Goal: Task Accomplishment & Management: Manage account settings

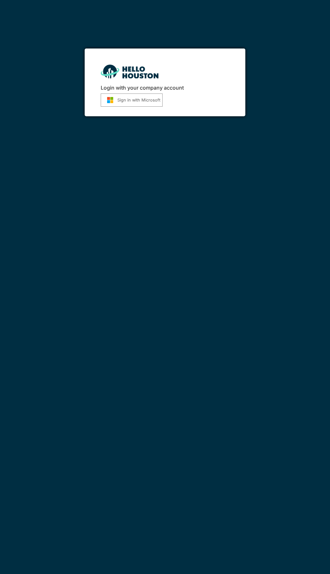
click at [146, 101] on button "Sign in with Microsoft" at bounding box center [132, 99] width 62 height 13
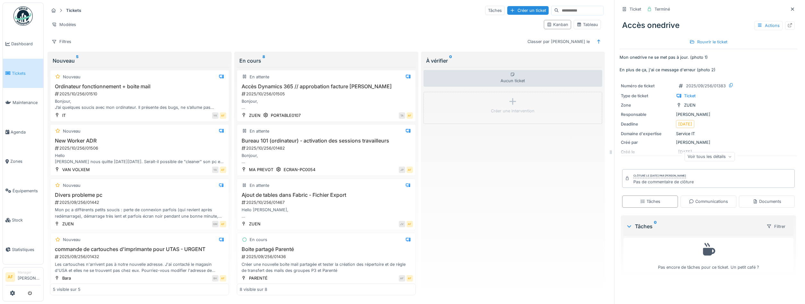
click at [23, 80] on link "Tickets" at bounding box center [23, 74] width 40 height 30
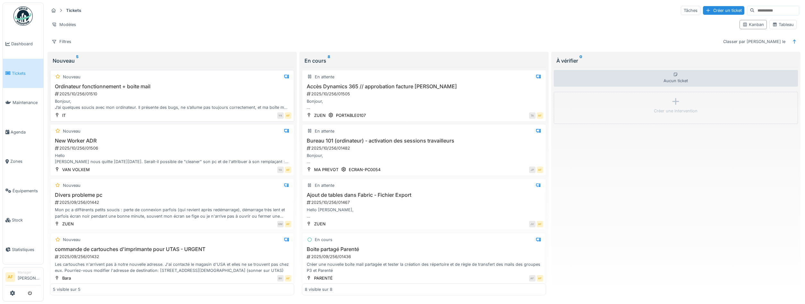
click at [174, 89] on h3 "Ordinateur fonctionnement + boite mail" at bounding box center [172, 86] width 238 height 6
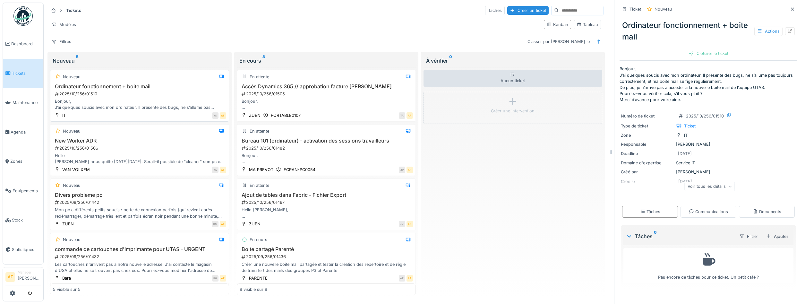
click at [112, 99] on div "Bonjour, J’ai quelques soucis avec mon ordinateur. Il présente des bugs, ne s’a…" at bounding box center [139, 104] width 173 height 12
click at [699, 210] on div "Communications" at bounding box center [708, 212] width 39 height 6
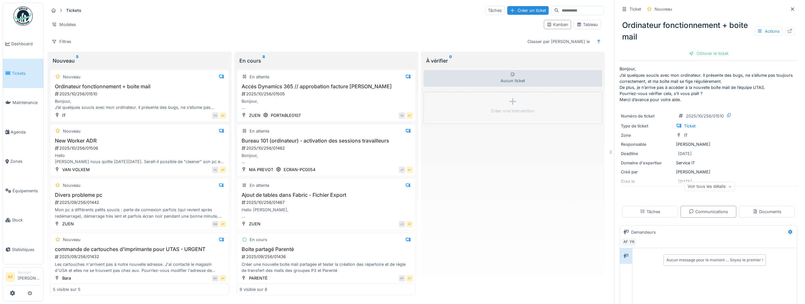
scroll to position [84, 0]
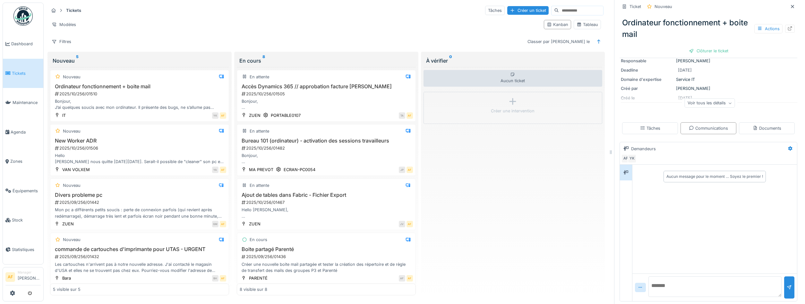
click at [680, 284] on textarea at bounding box center [715, 286] width 133 height 21
click at [714, 288] on textarea "**********" at bounding box center [715, 286] width 133 height 21
click at [741, 293] on textarea "**********" at bounding box center [715, 286] width 133 height 21
drag, startPoint x: 709, startPoint y: 286, endPoint x: 716, endPoint y: 288, distance: 6.9
click at [711, 287] on textarea "**********" at bounding box center [715, 286] width 133 height 21
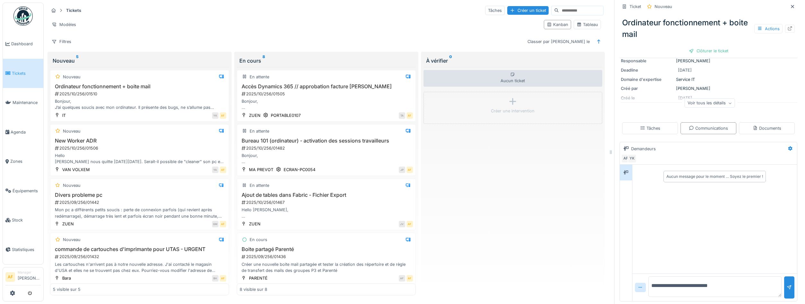
click at [736, 288] on textarea "**********" at bounding box center [715, 286] width 133 height 21
type textarea "**********"
click at [789, 289] on div at bounding box center [789, 287] width 5 height 6
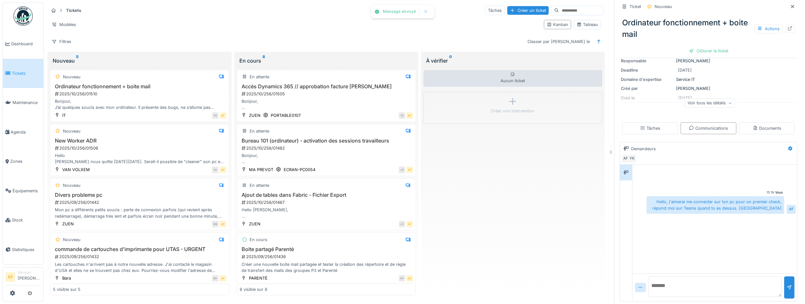
click at [715, 107] on div "Voir tous les détails" at bounding box center [710, 103] width 50 height 9
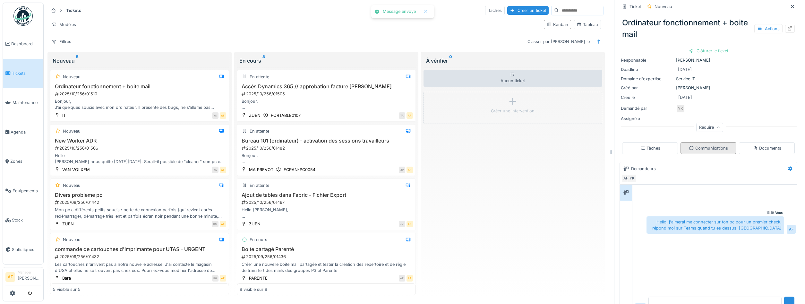
click at [707, 147] on div "Communications" at bounding box center [708, 148] width 39 height 6
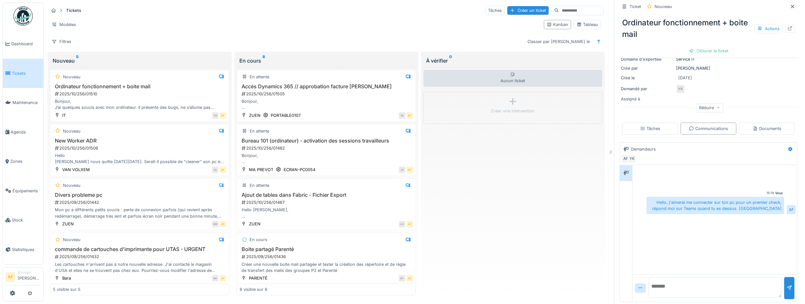
scroll to position [104, 0]
click at [760, 29] on icon at bounding box center [760, 28] width 4 height 3
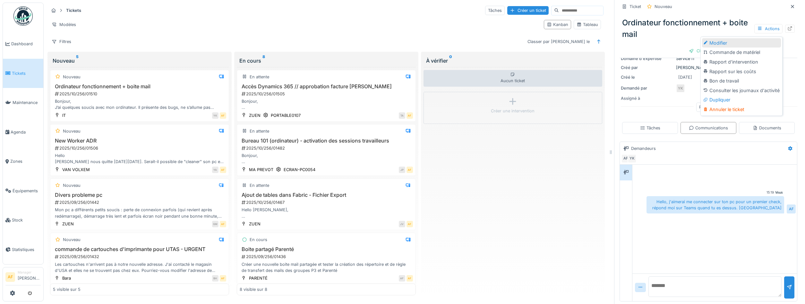
click at [738, 43] on div "Modifier" at bounding box center [741, 43] width 79 height 10
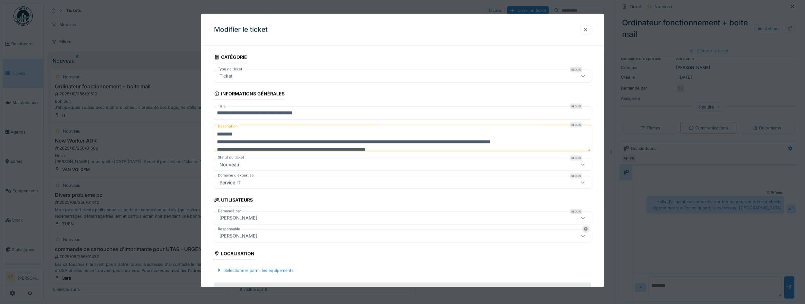
click at [344, 159] on div "Nouveau" at bounding box center [402, 164] width 377 height 13
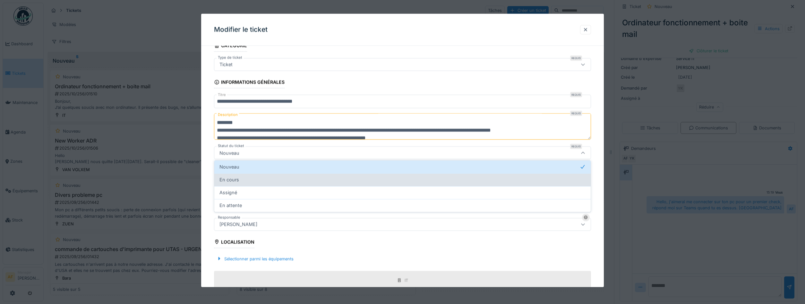
scroll to position [13, 0]
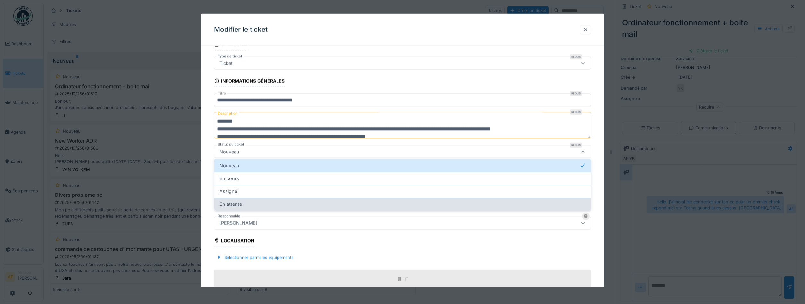
click at [242, 203] on div "En attente" at bounding box center [403, 204] width 366 height 7
type input "*******"
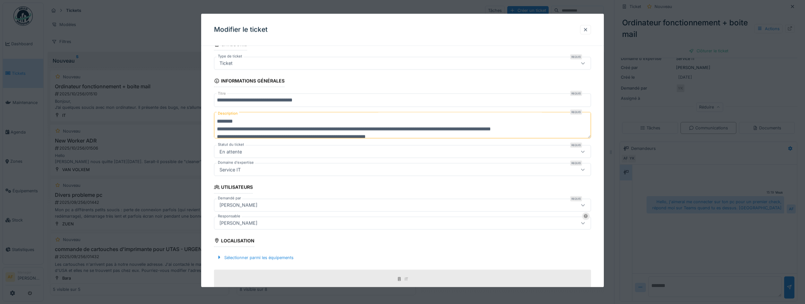
scroll to position [115, 0]
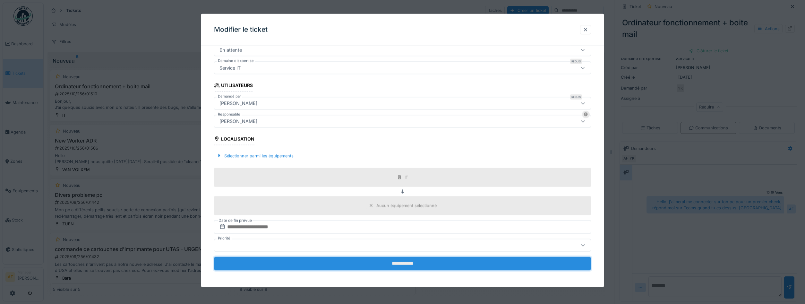
click at [423, 262] on input "**********" at bounding box center [402, 263] width 377 height 13
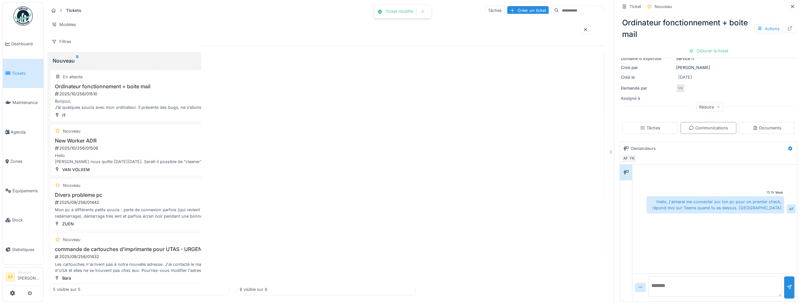
scroll to position [95, 0]
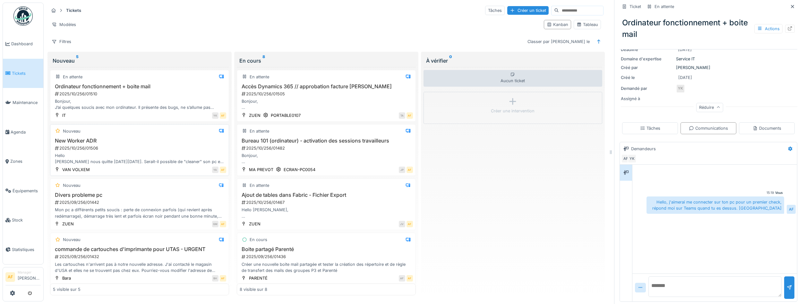
click at [150, 151] on div "2025/10/256/01506" at bounding box center [140, 148] width 172 height 6
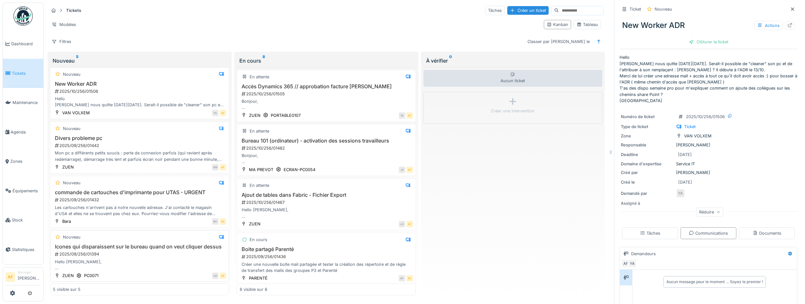
scroll to position [58, 0]
click at [166, 257] on div "Icones qui disparaissent sur le bureau quand on veut cliquer dessus 2025/09/256…" at bounding box center [139, 255] width 173 height 27
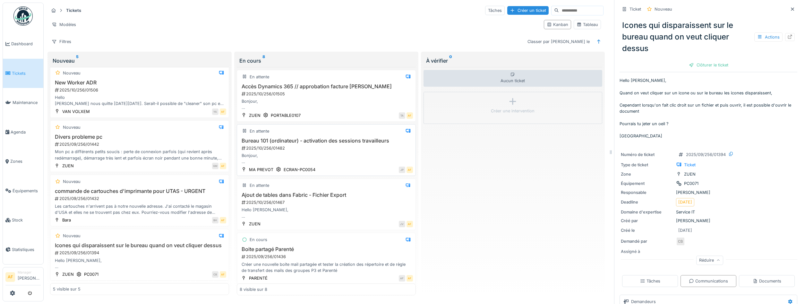
click at [368, 142] on h3 "Bureau 101 (ordinateur) - activation des sessions travailleurs" at bounding box center [326, 141] width 173 height 6
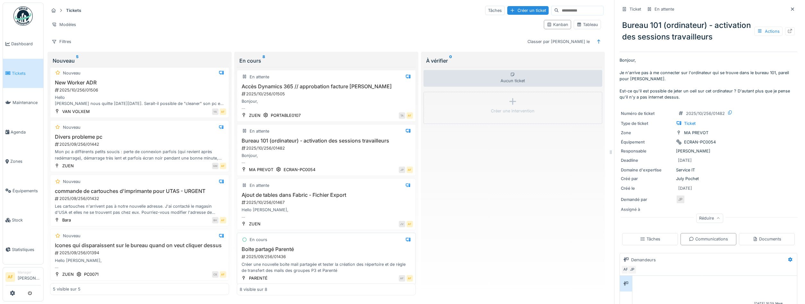
click at [321, 248] on h3 "Boite partagé Parenté" at bounding box center [326, 249] width 173 height 6
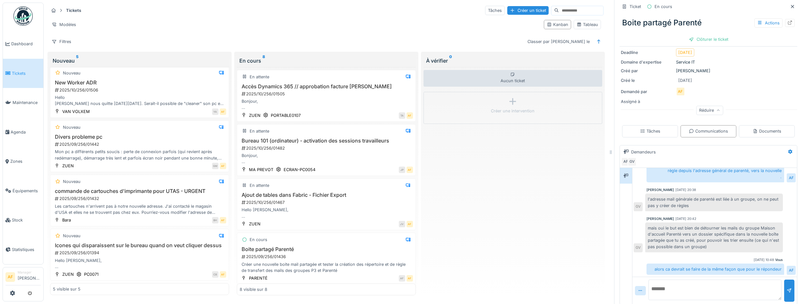
scroll to position [69, 0]
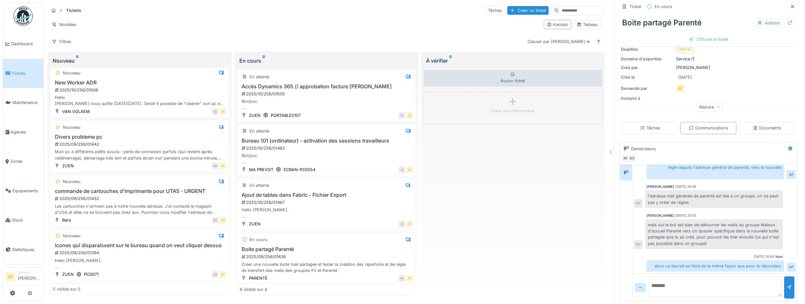
click at [20, 71] on span "Tickets" at bounding box center [26, 73] width 29 height 6
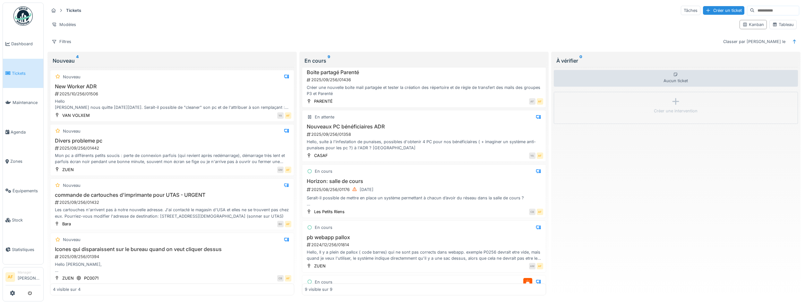
scroll to position [260, 0]
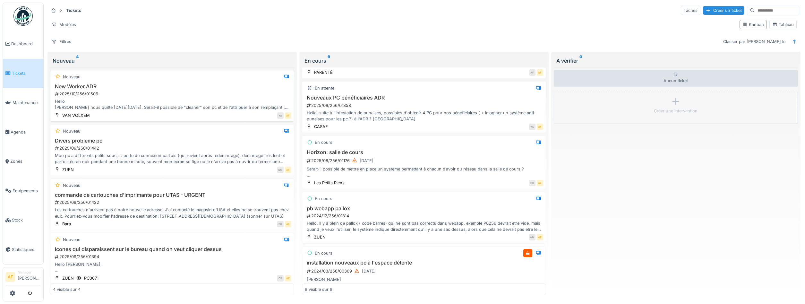
drag, startPoint x: 30, startPoint y: 70, endPoint x: 154, endPoint y: 97, distance: 126.5
click at [30, 70] on span "Tickets" at bounding box center [26, 73] width 29 height 6
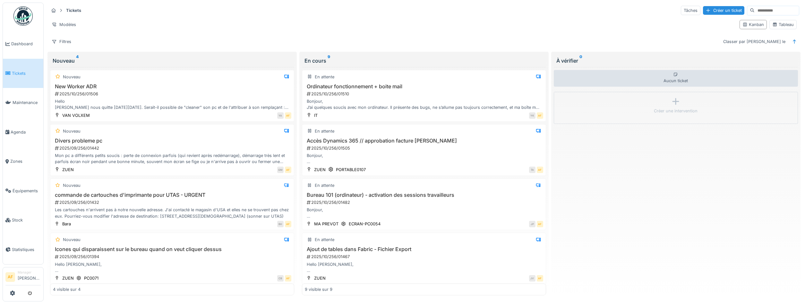
click at [32, 74] on span "Tickets" at bounding box center [26, 73] width 29 height 6
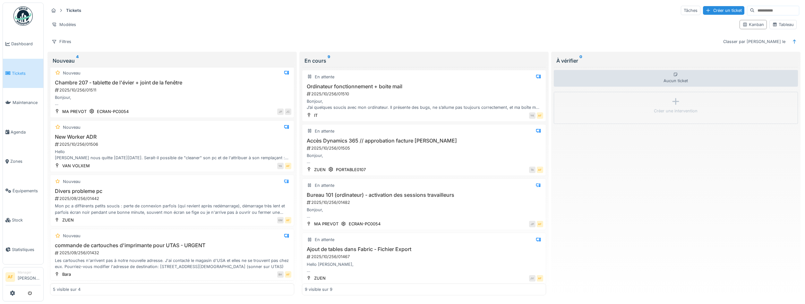
scroll to position [58, 0]
